Goal: Task Accomplishment & Management: Use online tool/utility

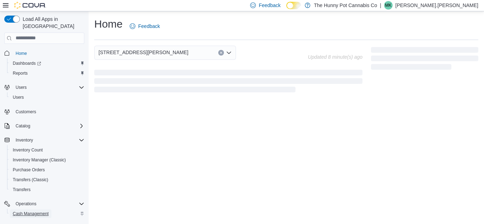
click at [38, 211] on span "Cash Management" at bounding box center [31, 214] width 36 height 6
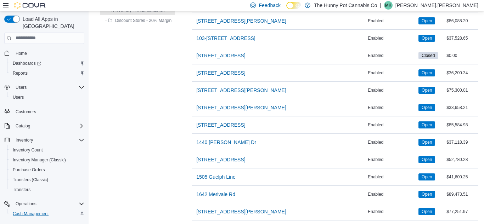
scroll to position [131, 0]
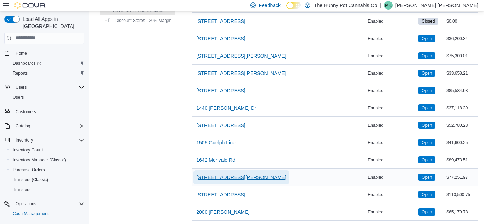
click at [208, 179] on span "[STREET_ADDRESS][PERSON_NAME]" at bounding box center [241, 177] width 90 height 7
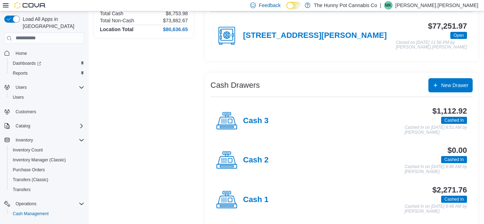
scroll to position [78, 0]
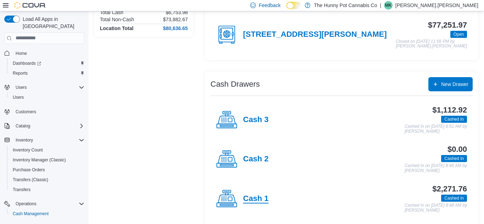
click at [249, 201] on h4 "Cash 1" at bounding box center [255, 198] width 25 height 9
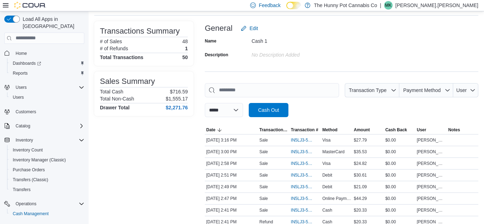
scroll to position [39, 0]
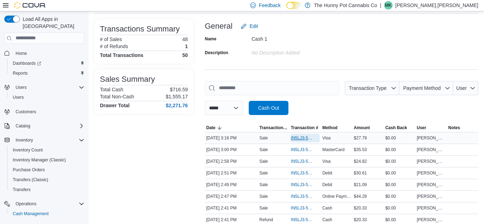
click at [301, 138] on span "IN5LJ3-5762051" at bounding box center [302, 138] width 22 height 6
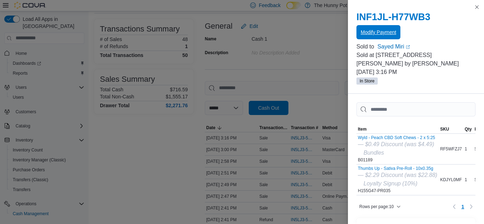
click at [383, 31] on span "Modify Payment" at bounding box center [377, 32] width 35 height 7
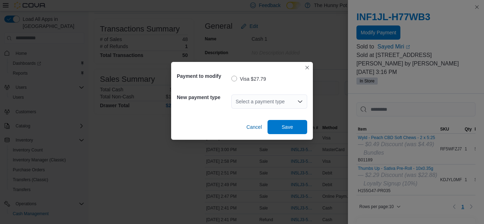
click at [290, 99] on div "Select a payment type" at bounding box center [269, 102] width 76 height 14
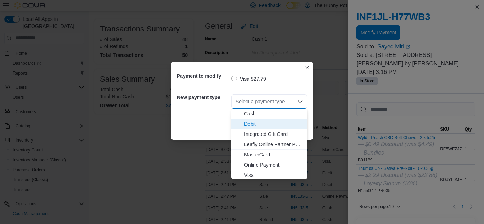
click at [247, 122] on span "Debit" at bounding box center [273, 123] width 59 height 7
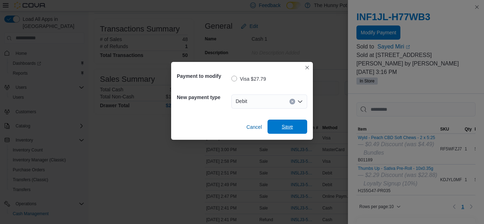
click at [283, 125] on span "Save" at bounding box center [286, 126] width 11 height 7
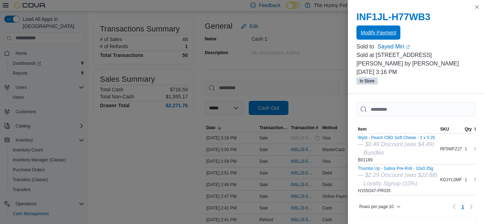
scroll to position [0, 0]
